Goal: Find contact information: Find contact information

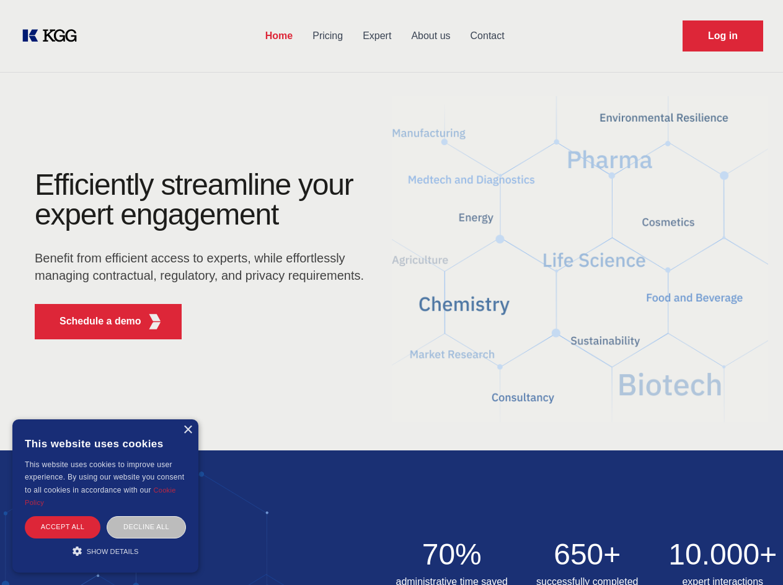
click at [391, 292] on div "Efficiently streamline your expert engagement Benefit from efficient access to …" at bounding box center [203, 259] width 377 height 179
click at [93, 321] on p "Schedule a demo" at bounding box center [101, 321] width 82 height 15
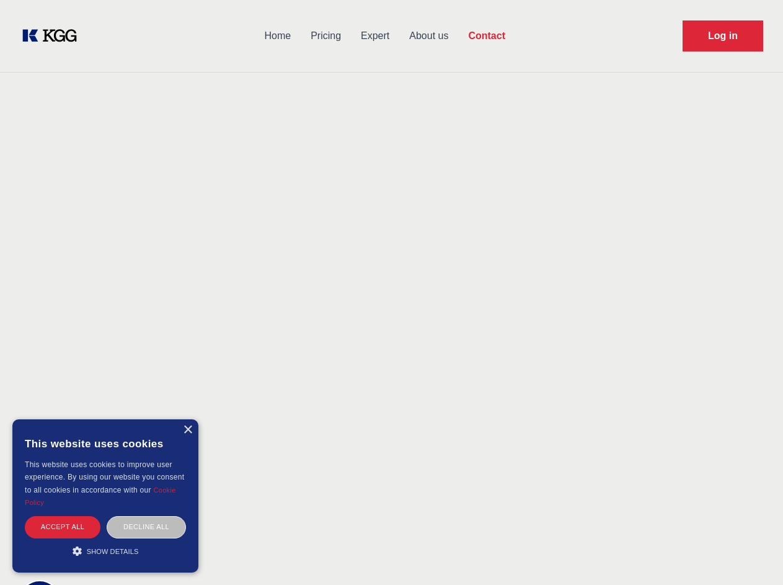
click at [187, 430] on div "× This website uses cookies This website uses cookies to improve user experienc…" at bounding box center [105, 495] width 186 height 153
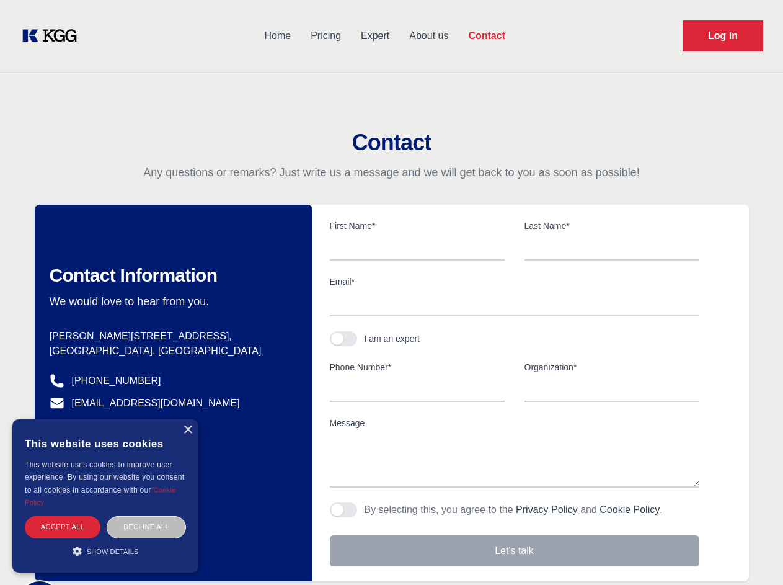
click at [63, 526] on div "Accept all" at bounding box center [63, 527] width 76 height 22
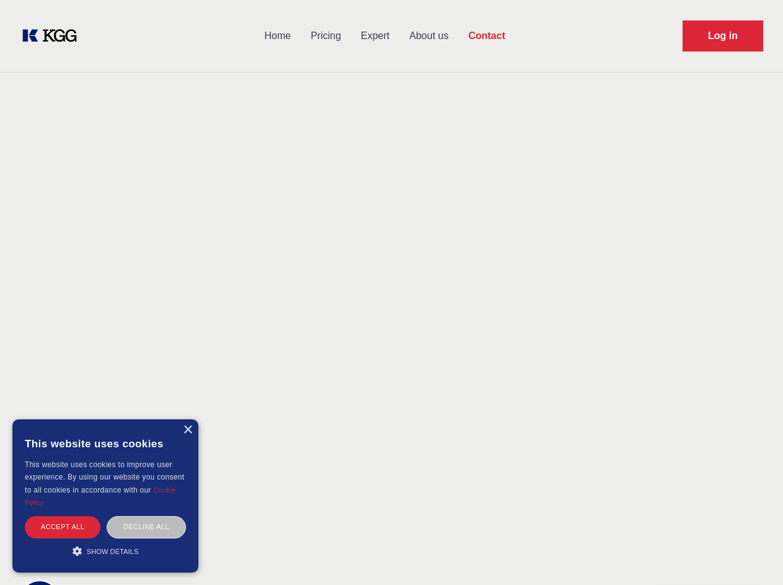
click at [146, 526] on div "Decline all" at bounding box center [146, 527] width 79 height 22
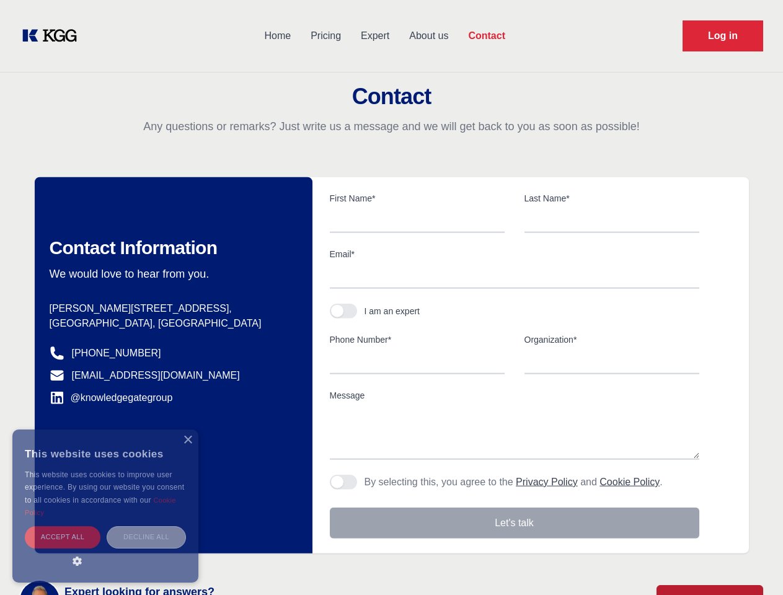
click at [105, 551] on main "Contact Any questions or remarks? Just write us a message and we will get back …" at bounding box center [391, 322] width 783 height 645
